Goal: Transaction & Acquisition: Purchase product/service

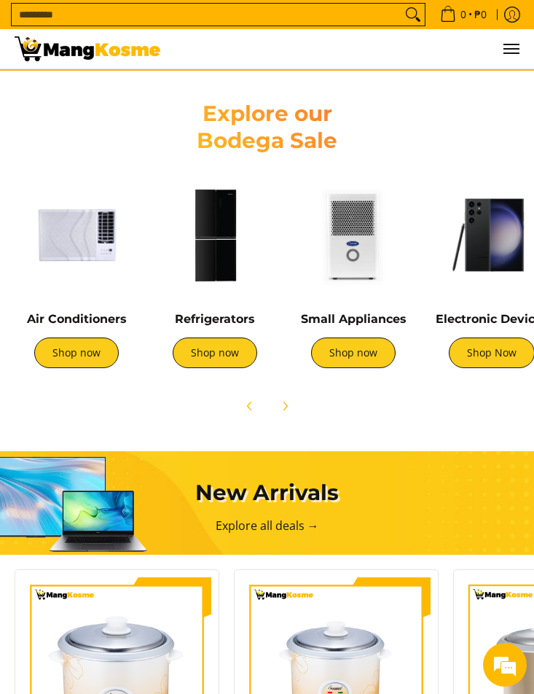
scroll to position [0, 505]
click at [64, 219] on img at bounding box center [77, 235] width 124 height 124
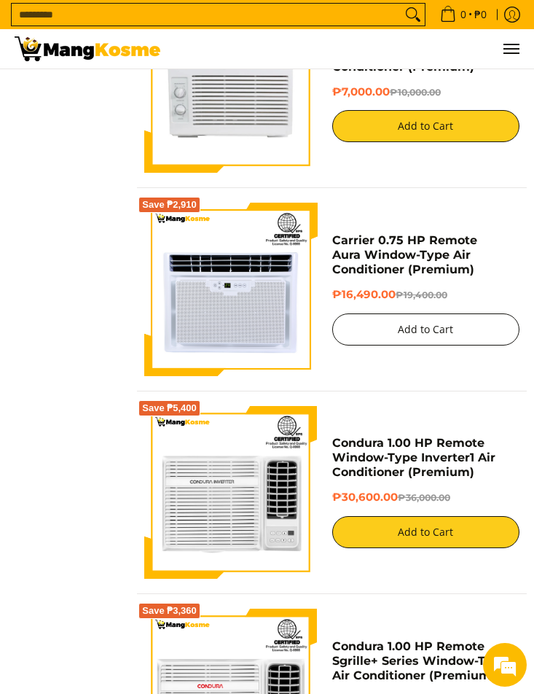
scroll to position [3353, 0]
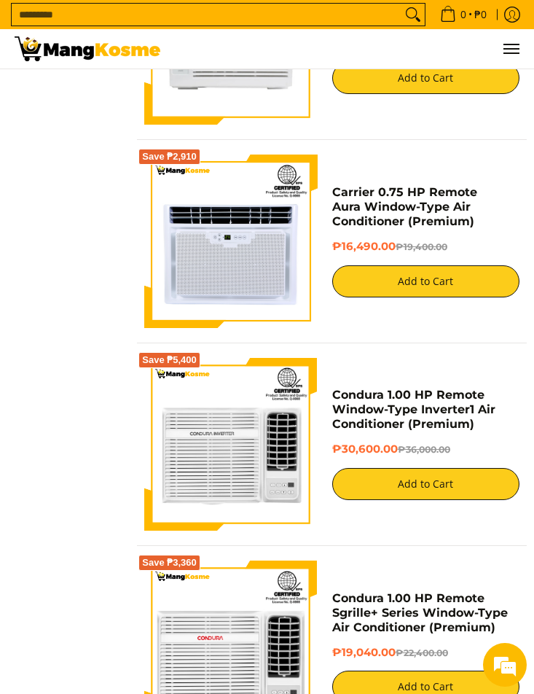
click at [286, 17] on input "Search..." at bounding box center [207, 15] width 390 height 22
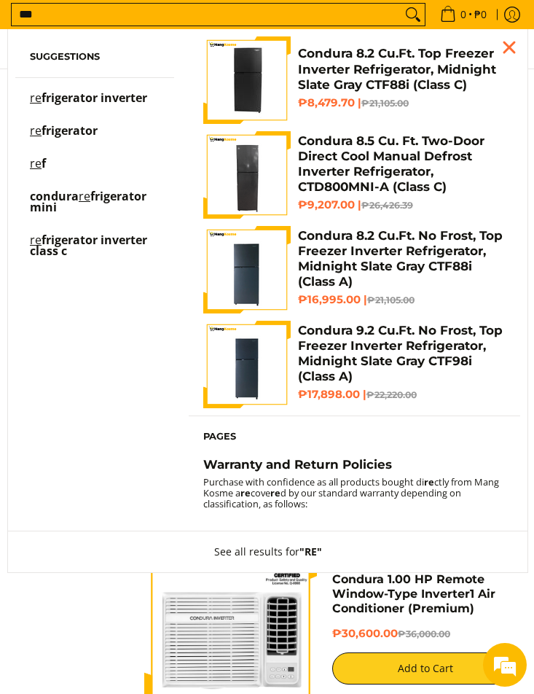
scroll to position [3167, 0]
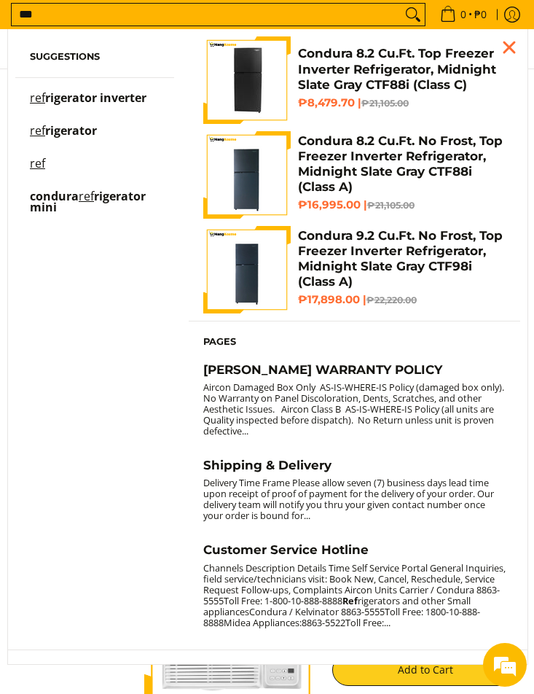
type input "***"
click at [251, 91] on img "Customer Navigation" at bounding box center [246, 79] width 87 height 87
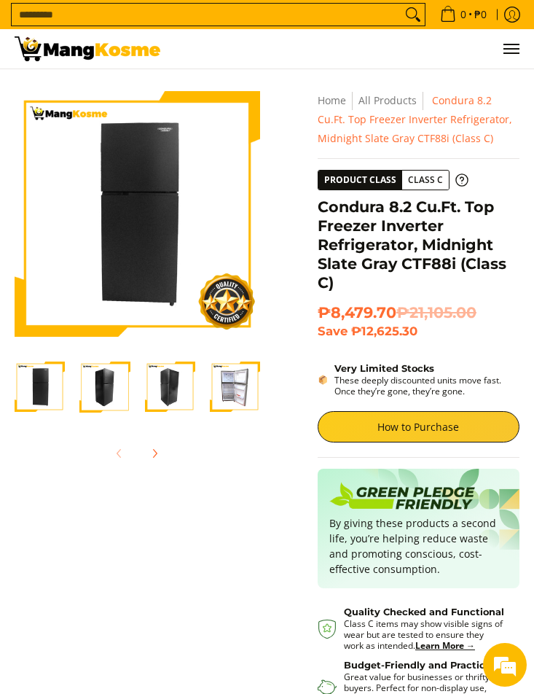
click at [236, 387] on img "Condura 8.2 Cu.Ft. Top Freezer Inverter Refrigerator, Midnight Slate Gray CTF88…" at bounding box center [235, 387] width 50 height 50
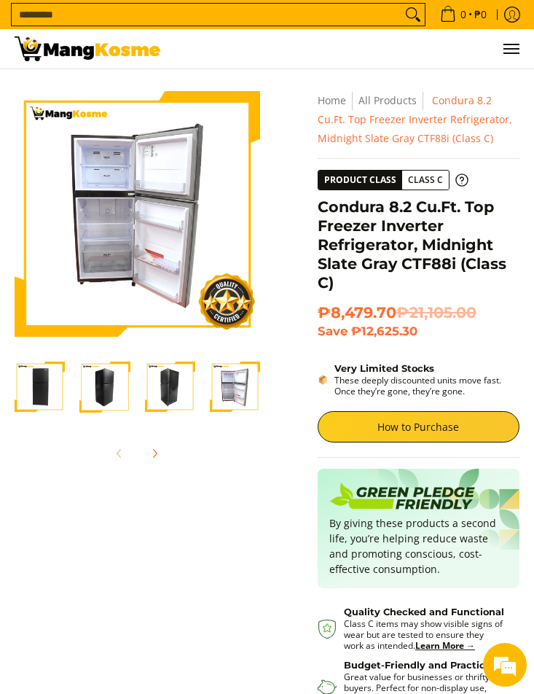
click at [190, 385] on img "Condura 8.2 Cu.Ft. Top Freezer Inverter Refrigerator, Midnight Slate Gray CTF88…" at bounding box center [170, 387] width 50 height 50
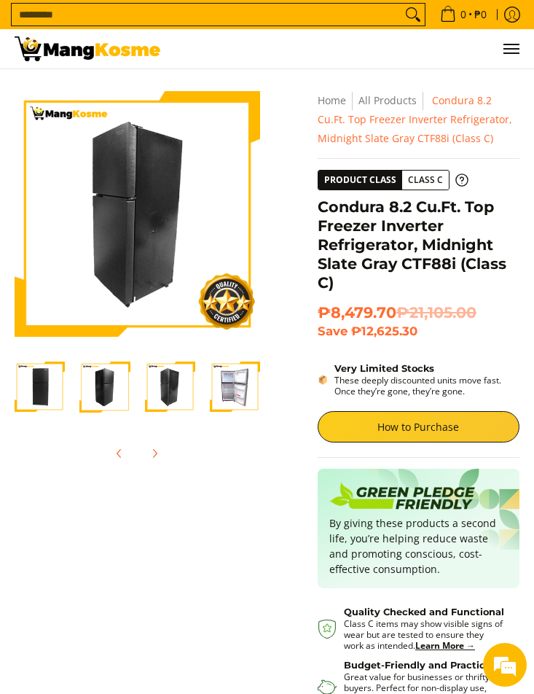
click at [128, 378] on div at bounding box center [104, 387] width 65 height 69
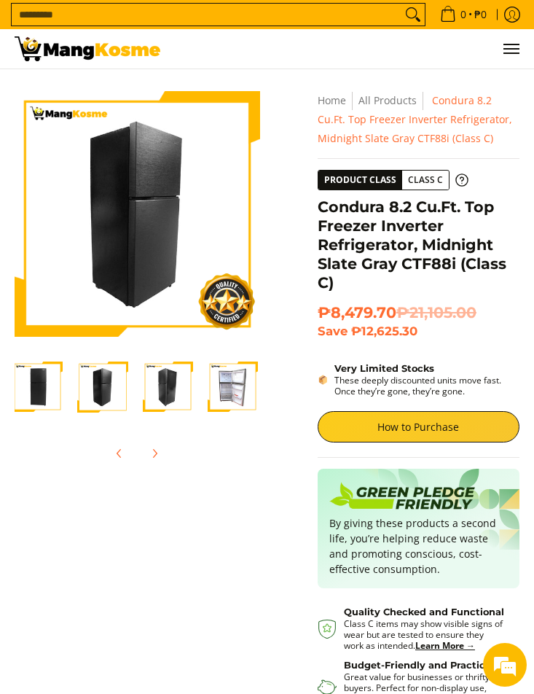
click at [157, 391] on img "Condura 8.2 Cu.Ft. Top Freezer Inverter Refrigerator, Midnight Slate Gray CTF88…" at bounding box center [168, 387] width 50 height 50
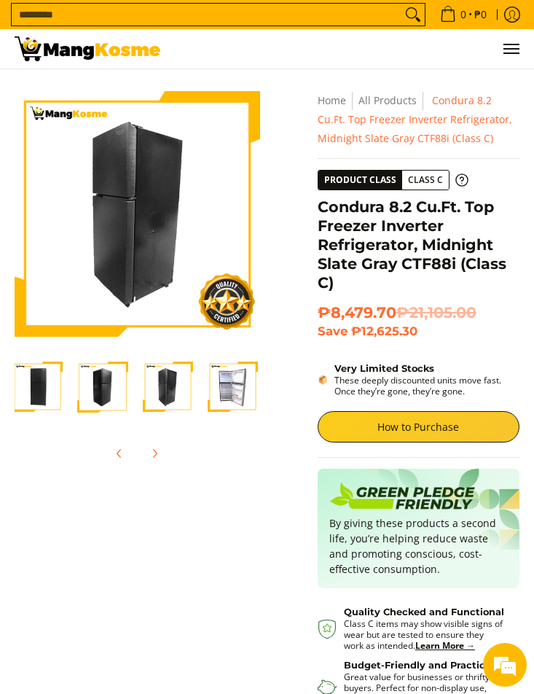
click at [46, 392] on img "Condura 8.2 Cu.Ft. Top Freezer Inverter Refrigerator, Midnight Slate Gray CTF88…" at bounding box center [37, 387] width 50 height 50
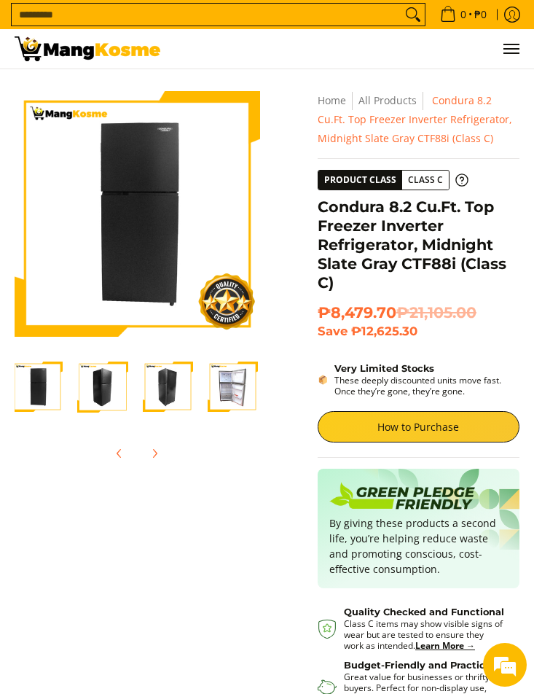
click at [87, 389] on img "Condura 8.2 Cu.Ft. Top Freezer Inverter Refrigerator, Midnight Slate Gray CTF88…" at bounding box center [102, 387] width 50 height 50
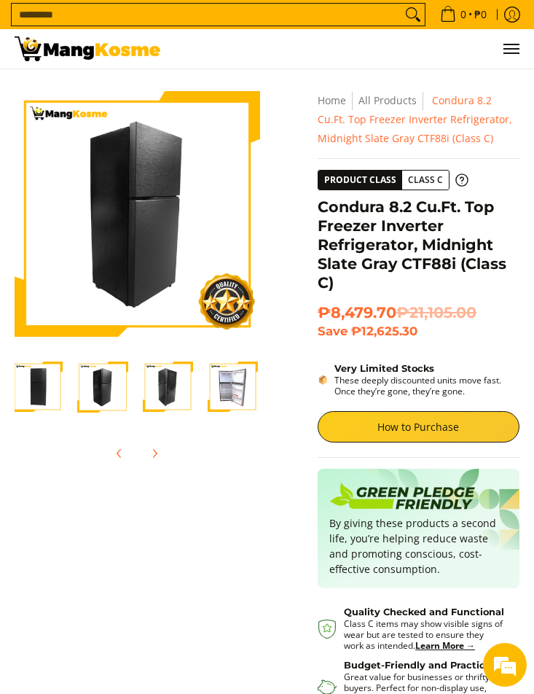
click at [173, 400] on img "Condura 8.2 Cu.Ft. Top Freezer Inverter Refrigerator, Midnight Slate Gray CTF88…" at bounding box center [168, 387] width 50 height 50
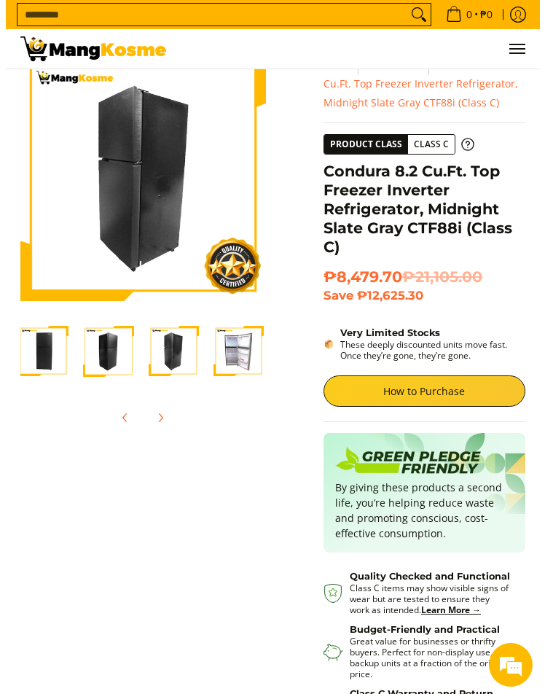
scroll to position [0, 0]
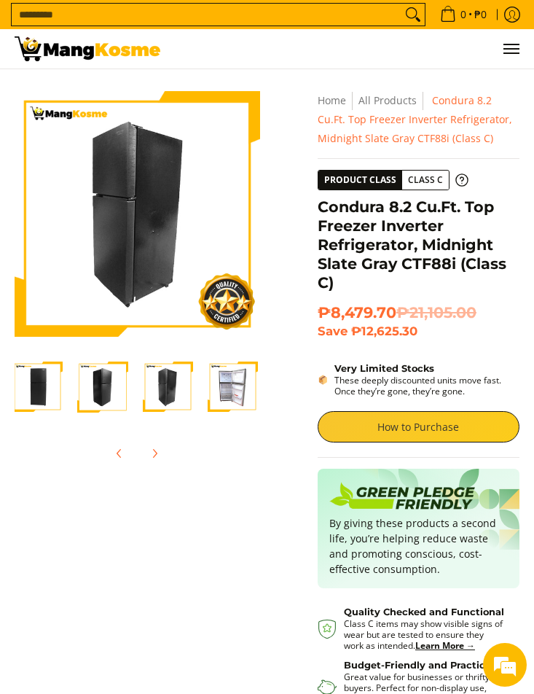
click at [389, 425] on link "How to Purchase" at bounding box center [419, 426] width 202 height 31
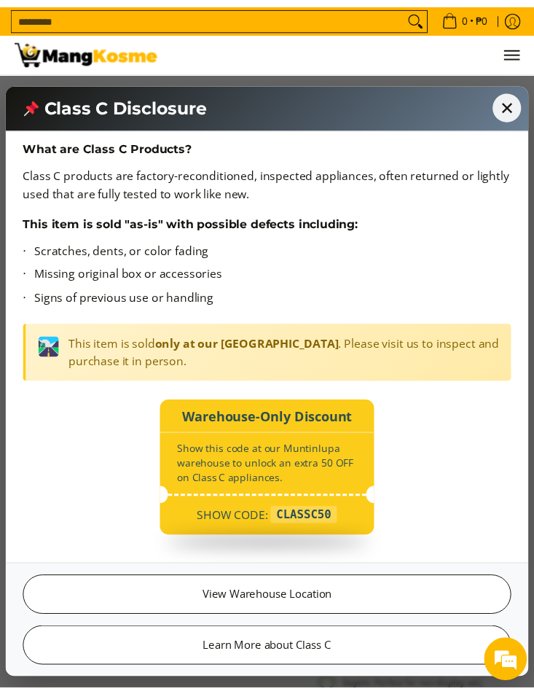
scroll to position [9, 0]
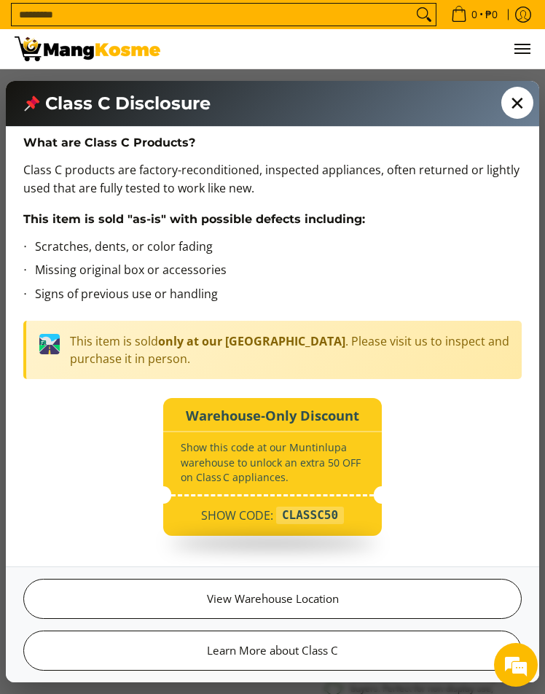
click at [517, 104] on span "✕" at bounding box center [517, 103] width 32 height 32
